Goal: Find specific page/section: Find specific page/section

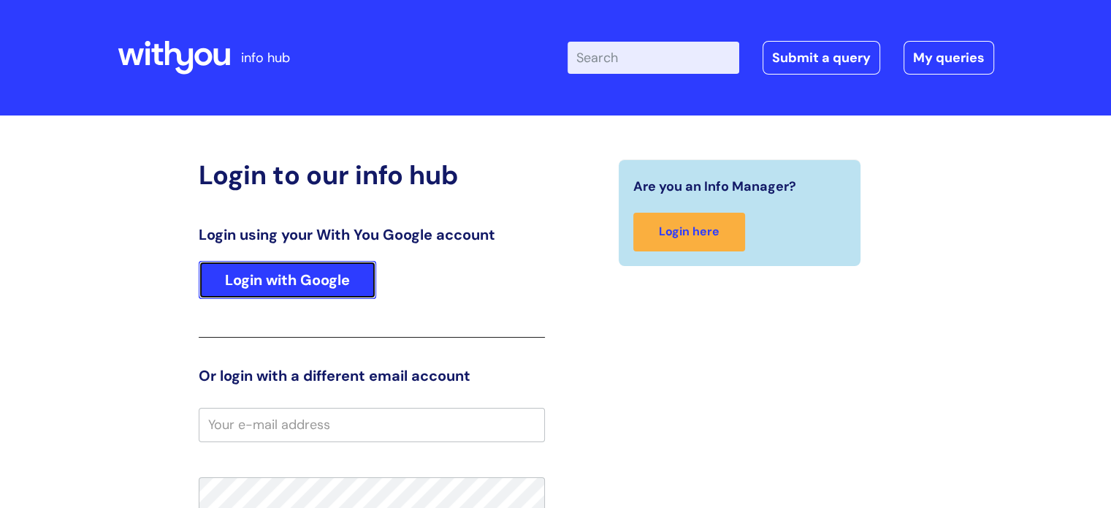
click at [244, 273] on link "Login with Google" at bounding box center [288, 280] width 178 height 38
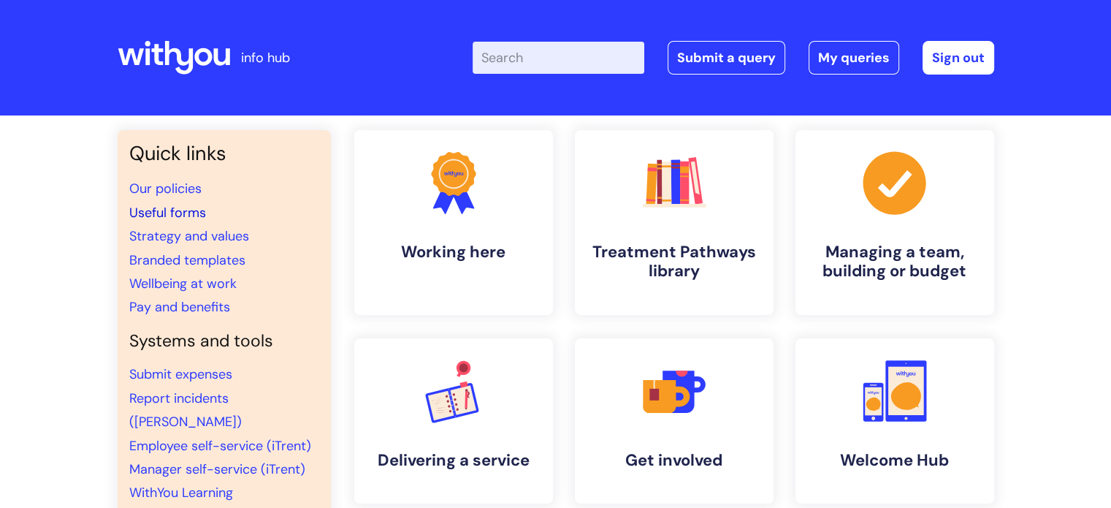
click at [191, 218] on link "Useful forms" at bounding box center [167, 213] width 77 height 18
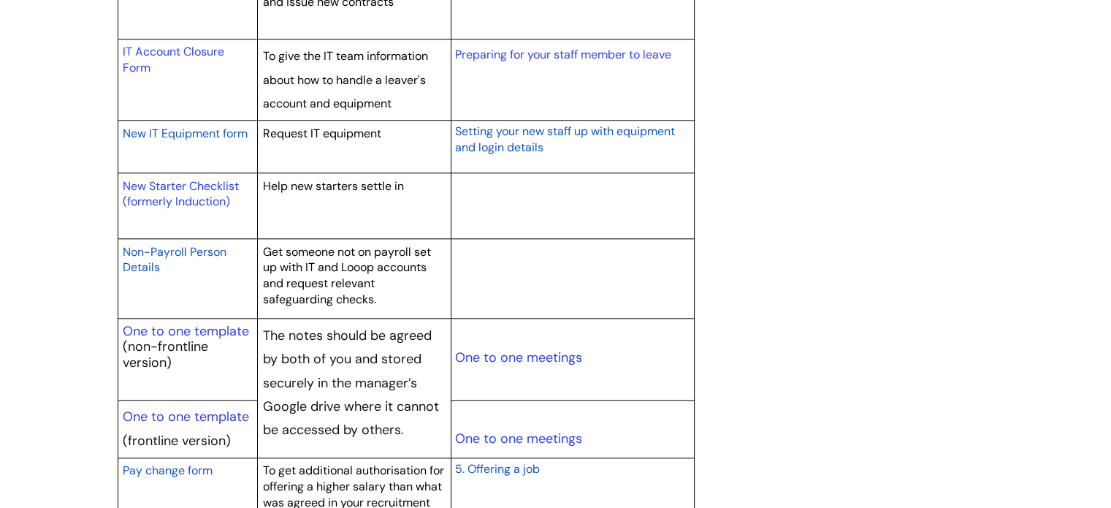
scroll to position [1543, 0]
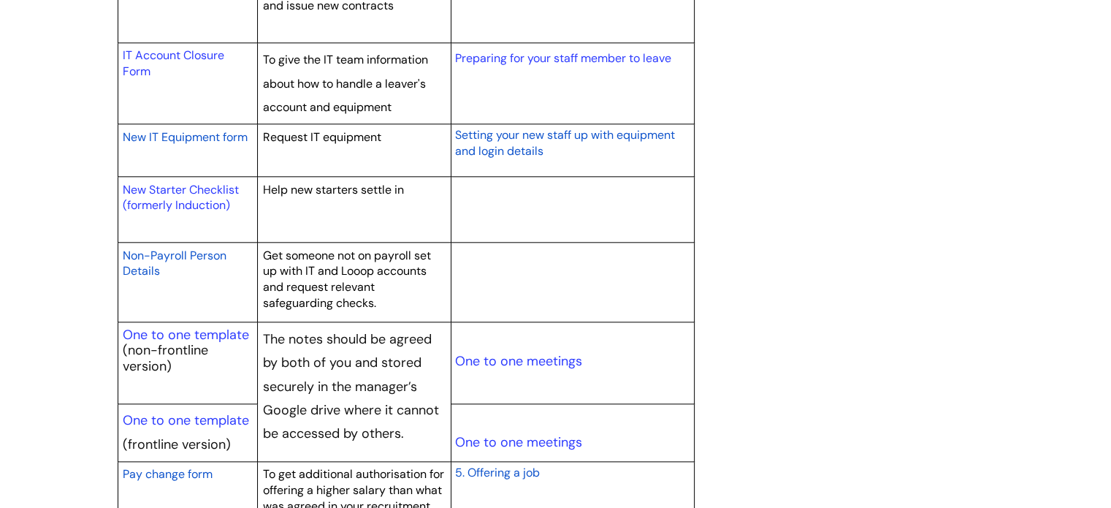
click at [142, 142] on span "New IT Equipment form" at bounding box center [185, 136] width 125 height 15
